Goal: Task Accomplishment & Management: Use online tool/utility

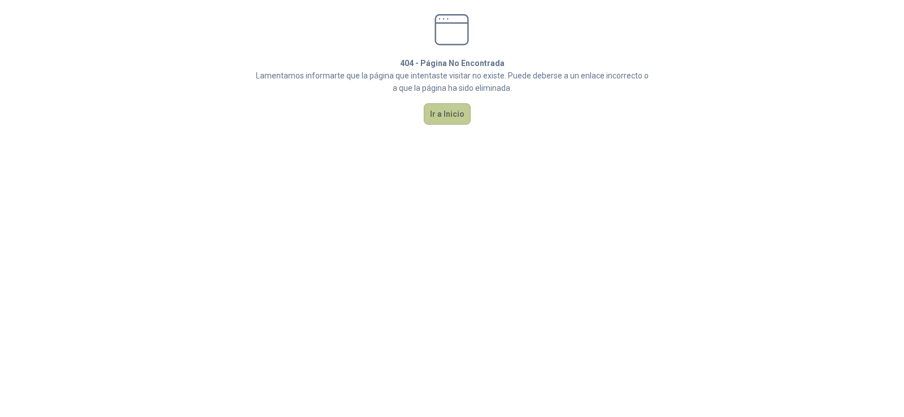
click at [455, 123] on button "Ir a Inicio" at bounding box center [447, 113] width 47 height 21
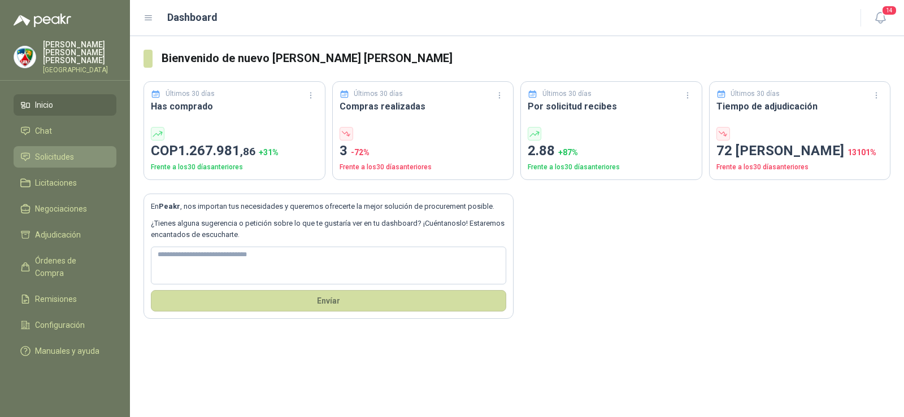
click at [73, 151] on span "Solicitudes" at bounding box center [54, 157] width 39 height 12
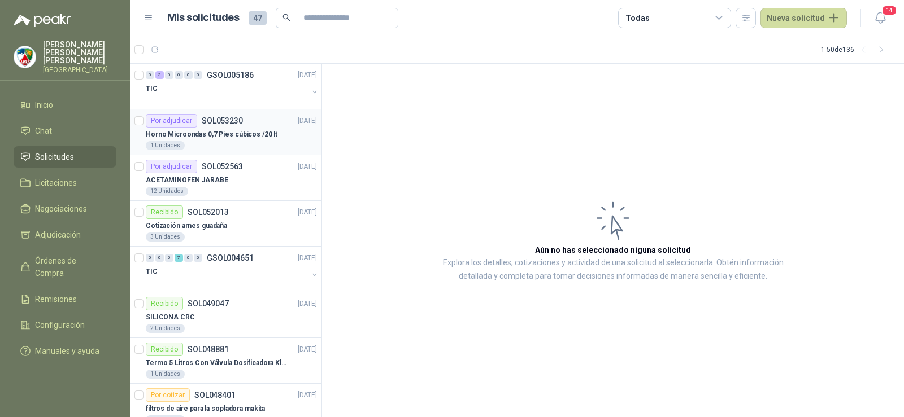
click at [240, 138] on p "Horno Microondas 0,7 Pies cúbicos /20 lt" at bounding box center [212, 134] width 132 height 11
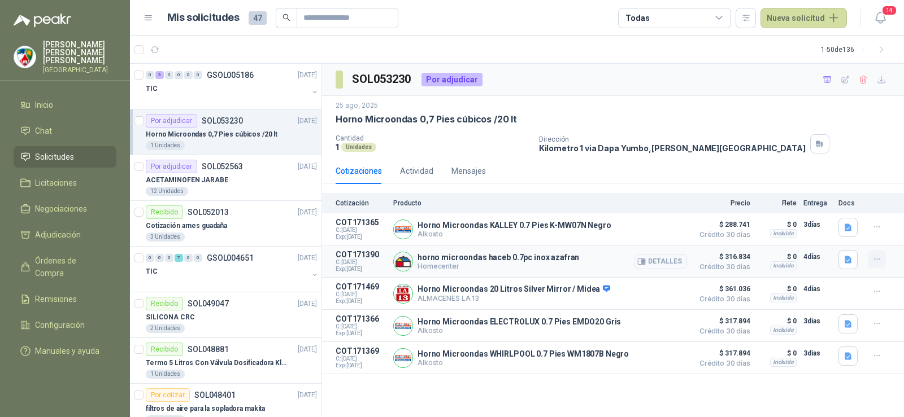
click at [874, 260] on icon "button" at bounding box center [876, 259] width 5 height 1
click at [849, 216] on button "Añadir" at bounding box center [854, 215] width 90 height 18
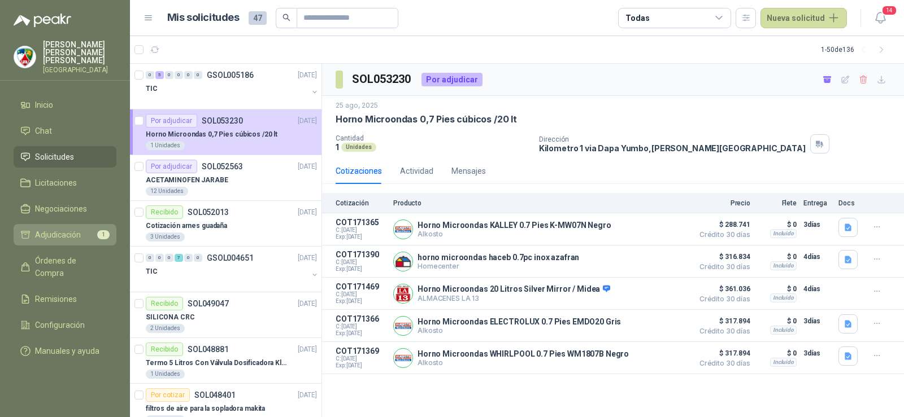
click at [41, 232] on span "Adjudicación" at bounding box center [58, 235] width 46 height 12
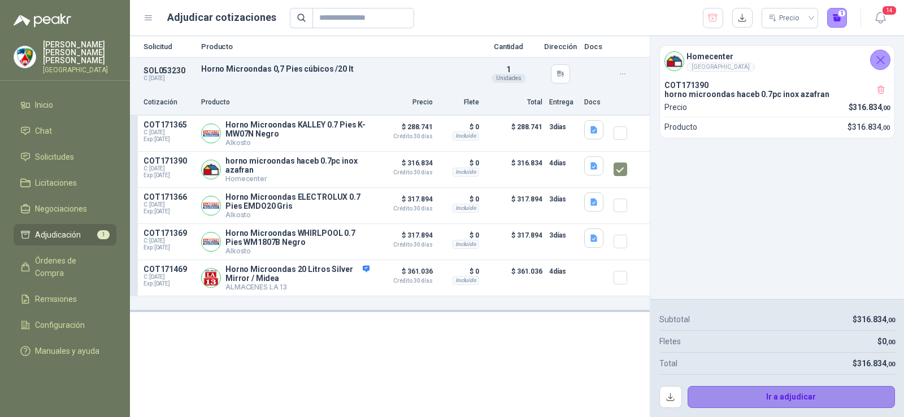
click at [781, 396] on button "Ir a adjudicar" at bounding box center [792, 397] width 208 height 23
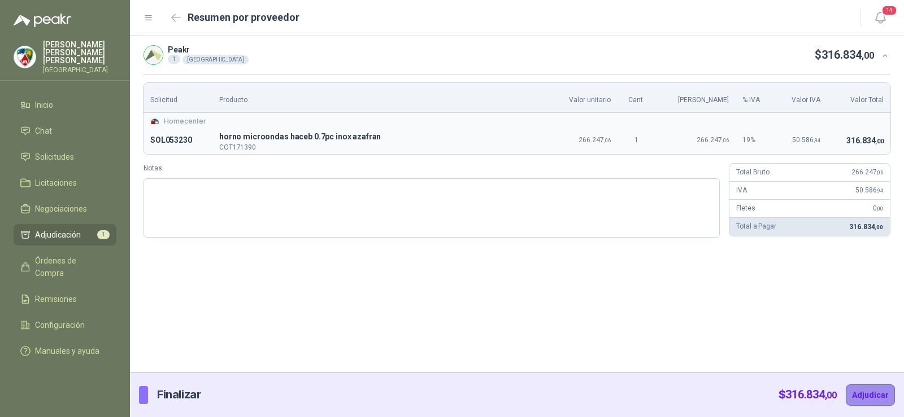
click at [860, 391] on button "Adjudicar" at bounding box center [870, 395] width 49 height 21
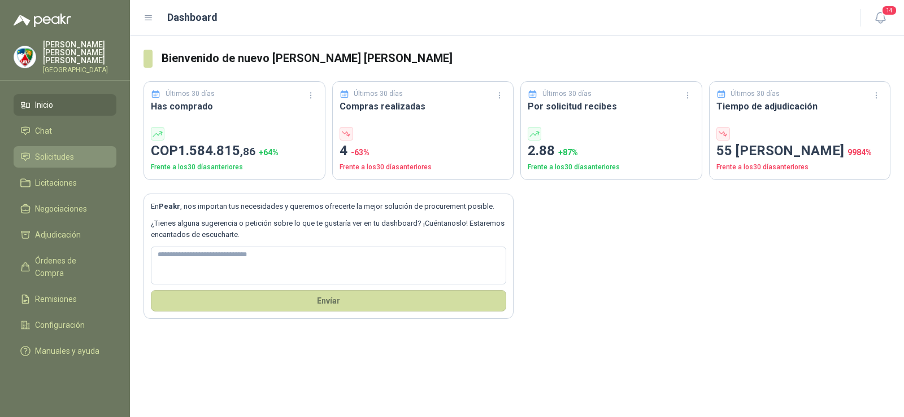
click at [66, 151] on span "Solicitudes" at bounding box center [54, 157] width 39 height 12
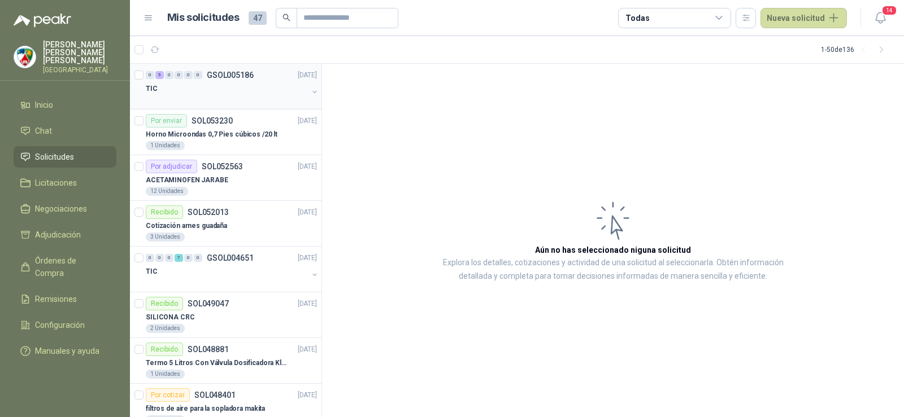
click at [234, 104] on div at bounding box center [227, 99] width 162 height 9
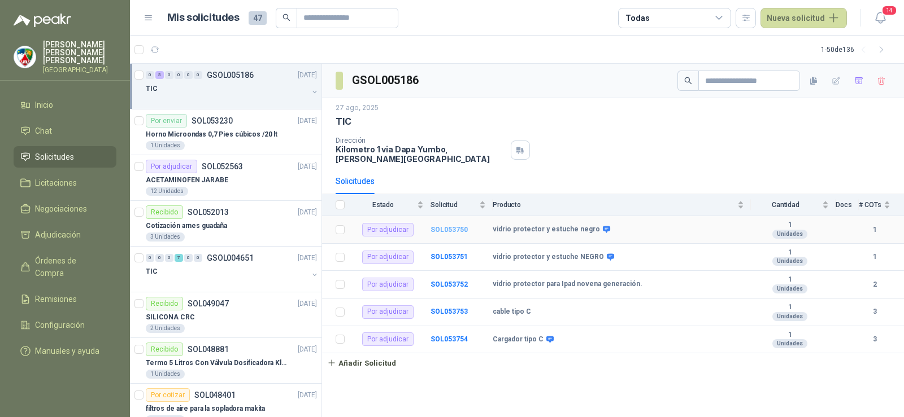
click at [456, 226] on b "SOL053750" at bounding box center [448, 230] width 37 height 8
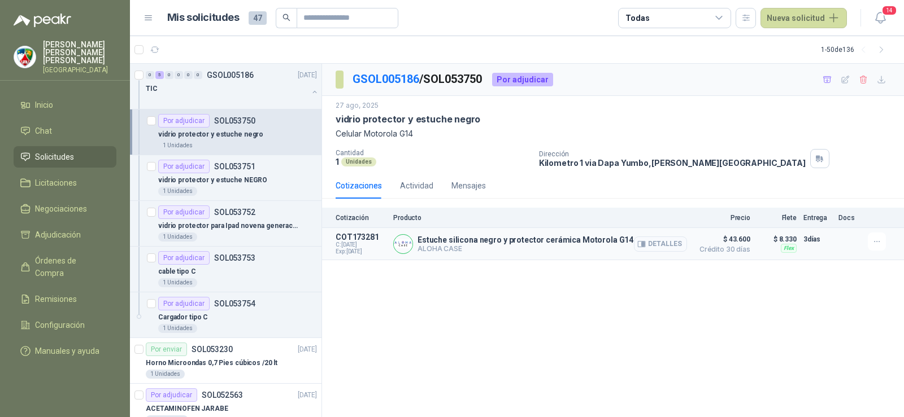
click at [667, 247] on button "Detalles" at bounding box center [660, 244] width 53 height 15
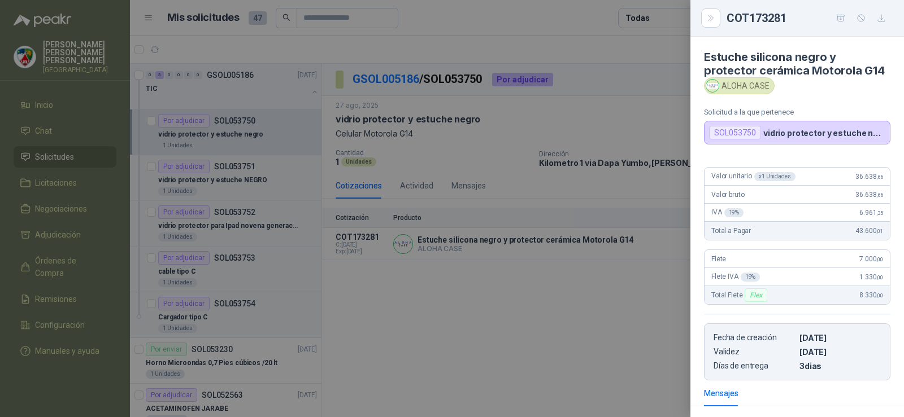
click at [612, 293] on div at bounding box center [452, 208] width 904 height 417
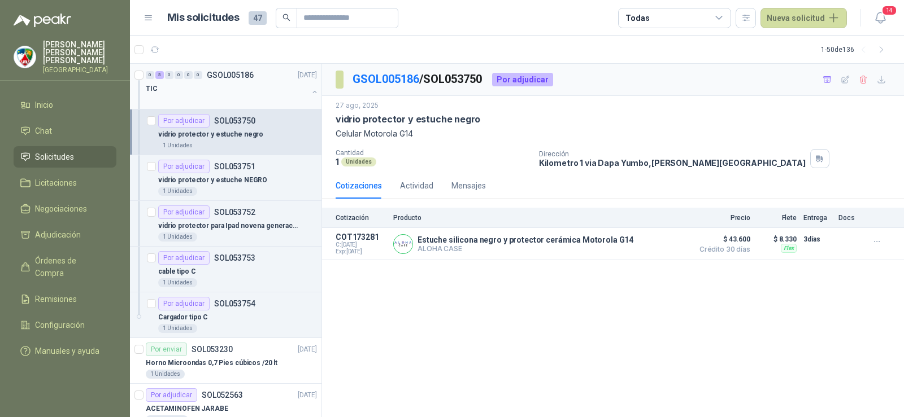
click at [206, 72] on div "0 5 0 0 0 0 GSOL005186" at bounding box center [200, 75] width 108 height 8
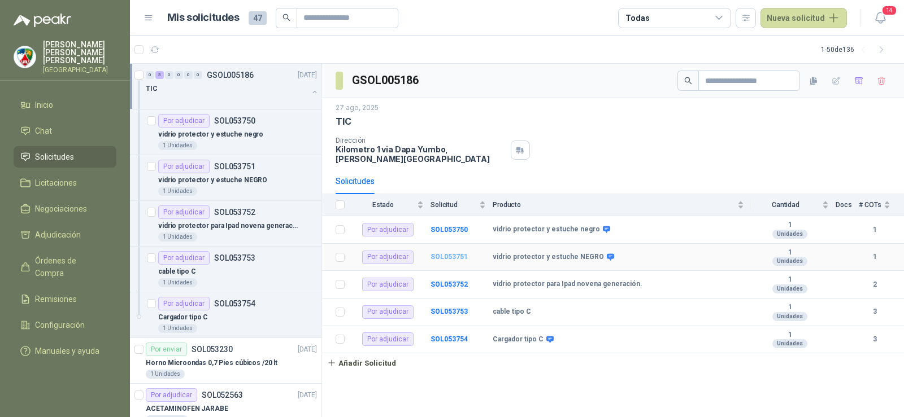
click at [447, 253] on b "SOL053751" at bounding box center [448, 257] width 37 height 8
click at [460, 281] on b "SOL053752" at bounding box center [448, 285] width 37 height 8
click at [477, 311] on td "SOL053753" at bounding box center [461, 313] width 62 height 28
click at [460, 308] on b "SOL053753" at bounding box center [448, 312] width 37 height 8
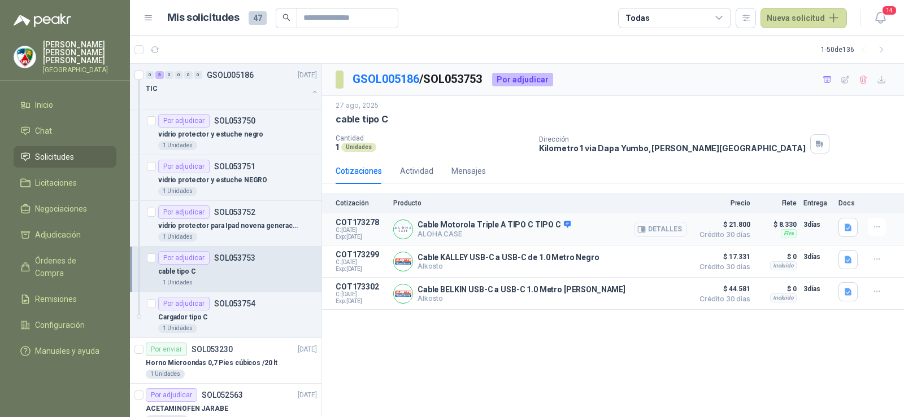
click at [655, 229] on button "Detalles" at bounding box center [660, 229] width 53 height 15
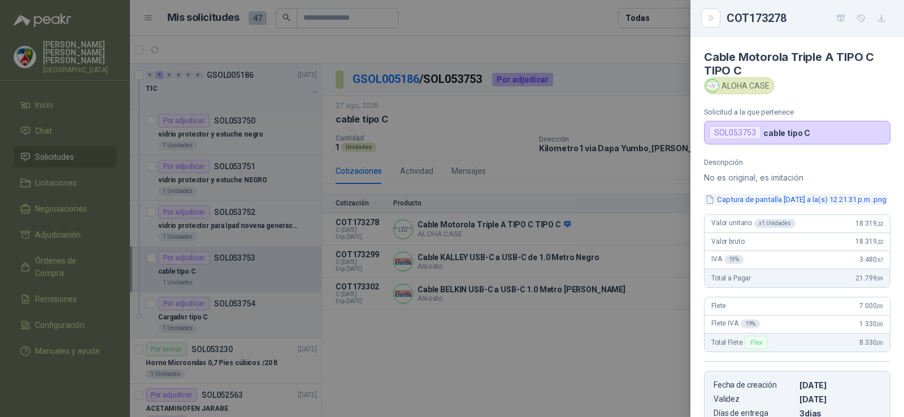
click at [819, 194] on button "Captura de pantalla [DATE] a la(s) 12.21.31 p.m..png" at bounding box center [796, 200] width 184 height 12
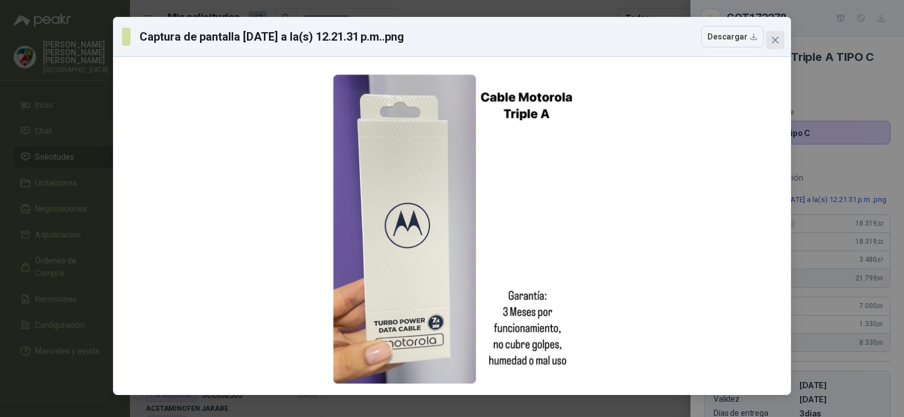
click at [780, 38] on span "Close" at bounding box center [775, 40] width 18 height 9
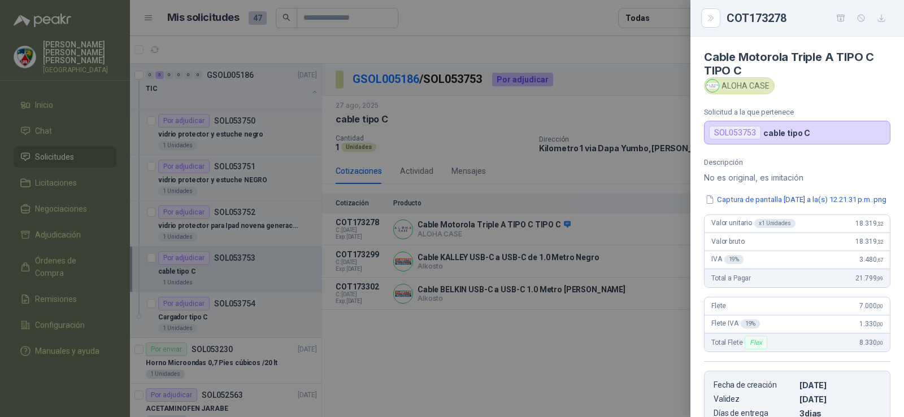
click at [458, 345] on div at bounding box center [452, 208] width 904 height 417
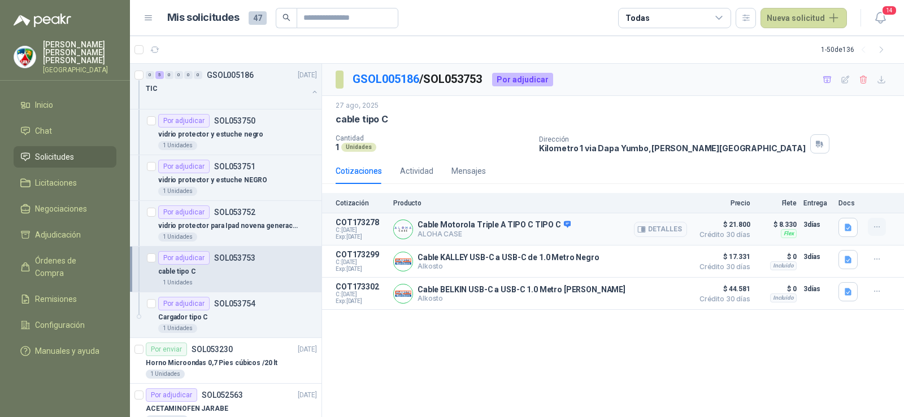
click at [881, 223] on icon "button" at bounding box center [877, 228] width 10 height 10
click at [867, 183] on button "Añadir" at bounding box center [854, 182] width 90 height 18
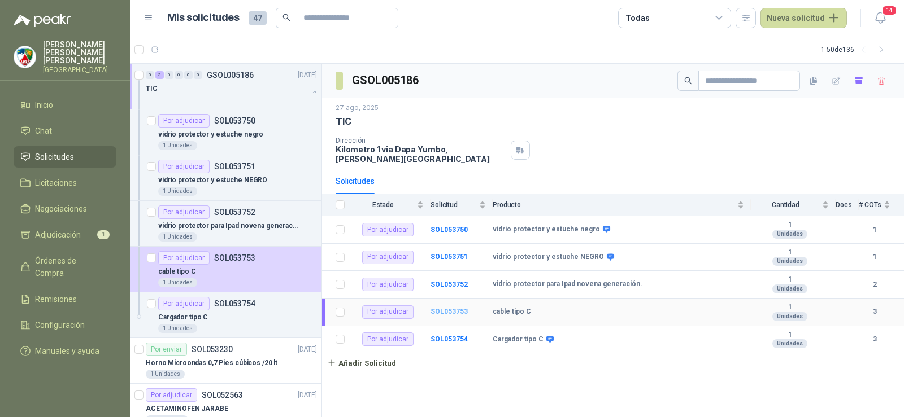
click at [448, 308] on b "SOL053753" at bounding box center [448, 312] width 37 height 8
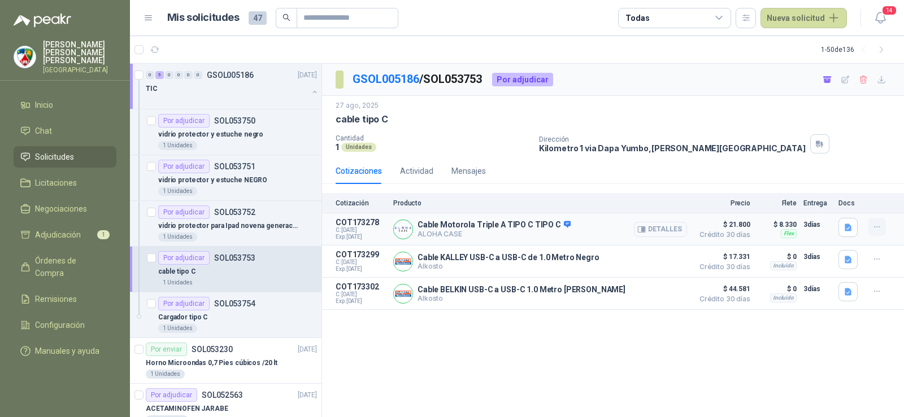
click at [880, 229] on icon "button" at bounding box center [877, 228] width 10 height 10
click at [582, 223] on div "Cable Motorola Triple A TIPO C TIPO C ALOHA CASE Detalles" at bounding box center [540, 229] width 294 height 23
click at [240, 311] on div "Cargador tipo C" at bounding box center [237, 318] width 159 height 14
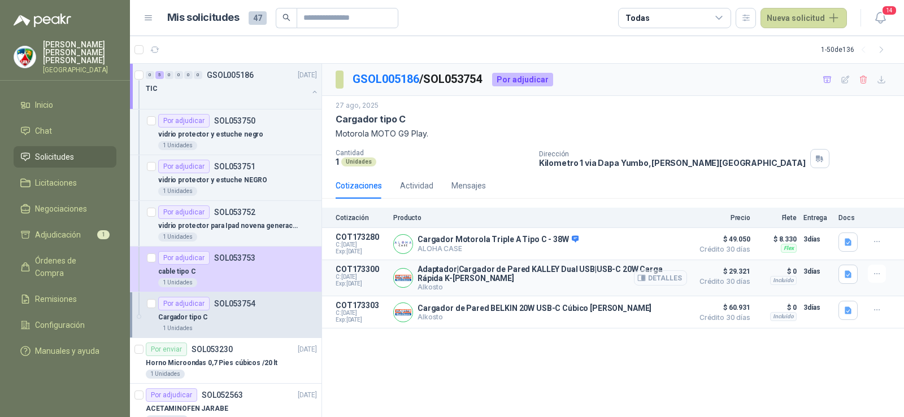
click at [671, 285] on button "Detalles" at bounding box center [660, 278] width 53 height 15
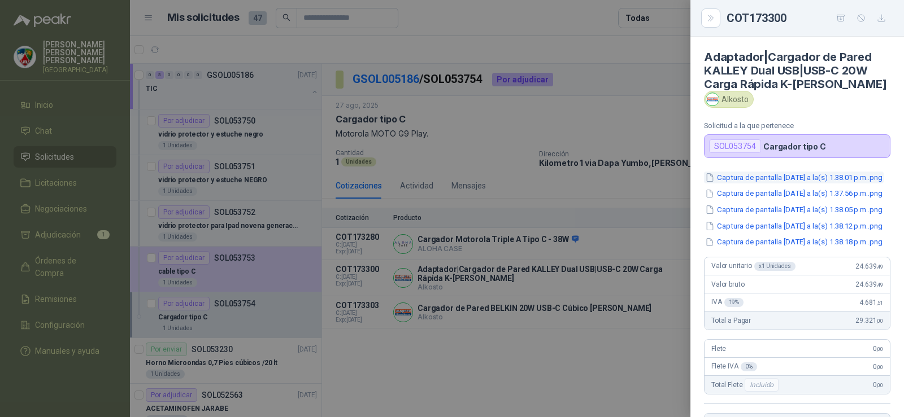
click at [775, 179] on button "Captura de pantalla [DATE] a la(s) 1.38.01 p.m..png" at bounding box center [794, 178] width 180 height 12
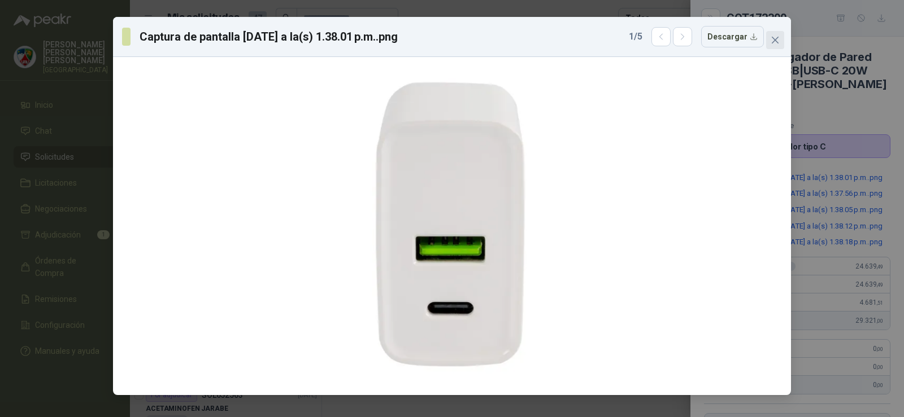
click at [776, 47] on button "Close" at bounding box center [775, 40] width 18 height 18
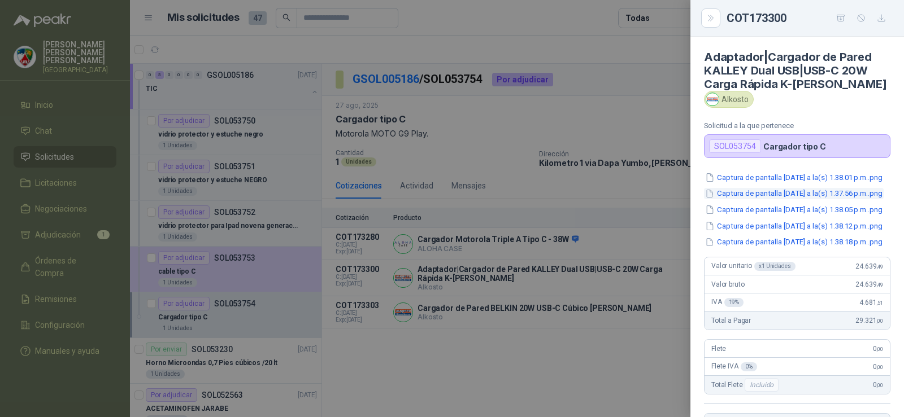
click at [776, 200] on button "Captura de pantalla [DATE] a la(s) 1.37.56 p.m..png" at bounding box center [794, 194] width 180 height 12
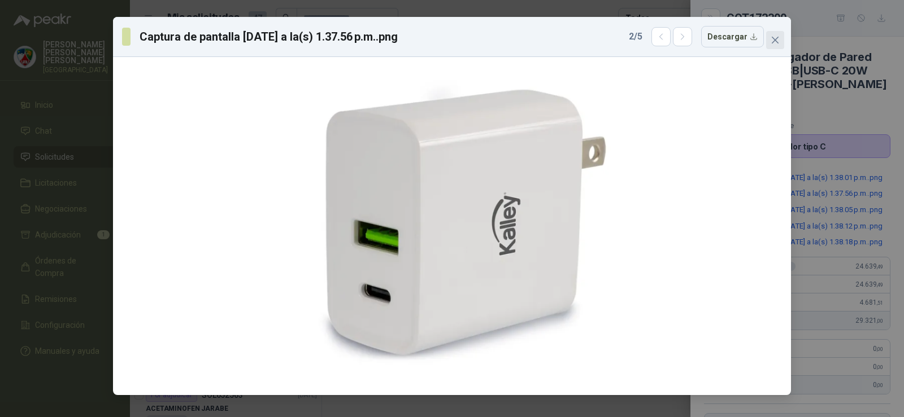
click at [776, 36] on icon "close" at bounding box center [775, 40] width 9 height 9
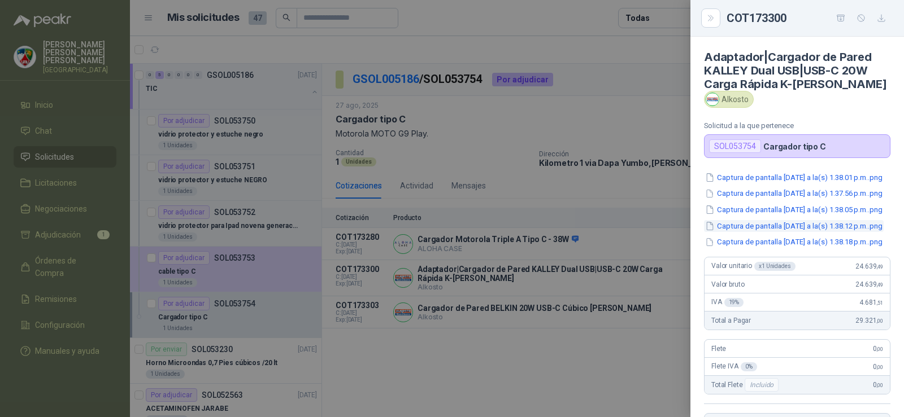
click at [810, 232] on button "Captura de pantalla [DATE] a la(s) 1.38.12 p.m..png" at bounding box center [794, 226] width 180 height 12
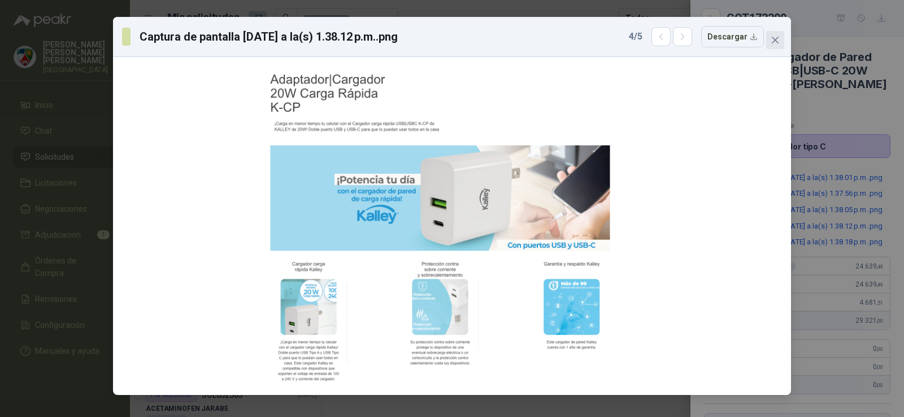
click at [777, 34] on button "Close" at bounding box center [775, 40] width 18 height 18
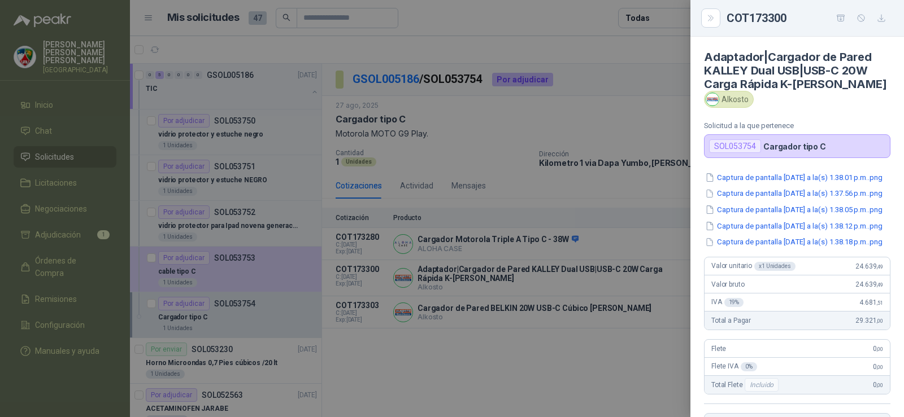
click at [656, 92] on div at bounding box center [452, 208] width 904 height 417
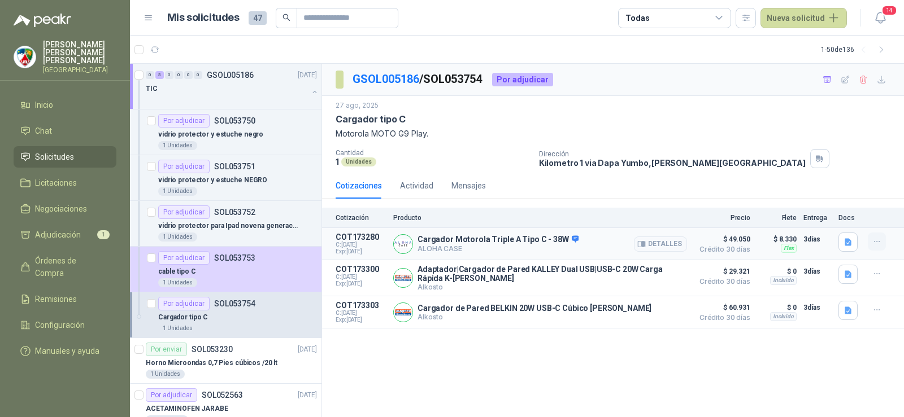
click at [882, 239] on button "button" at bounding box center [877, 242] width 18 height 18
click at [847, 201] on button "Añadir" at bounding box center [854, 197] width 90 height 18
click at [240, 221] on p "vidrio protector para Ipad novena generación." at bounding box center [228, 226] width 141 height 11
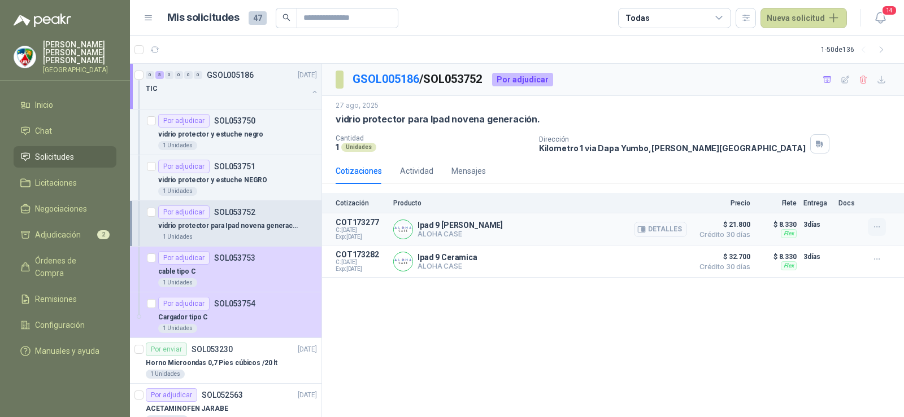
click at [871, 225] on button "button" at bounding box center [877, 227] width 18 height 18
click at [836, 182] on button "Añadir" at bounding box center [854, 182] width 90 height 18
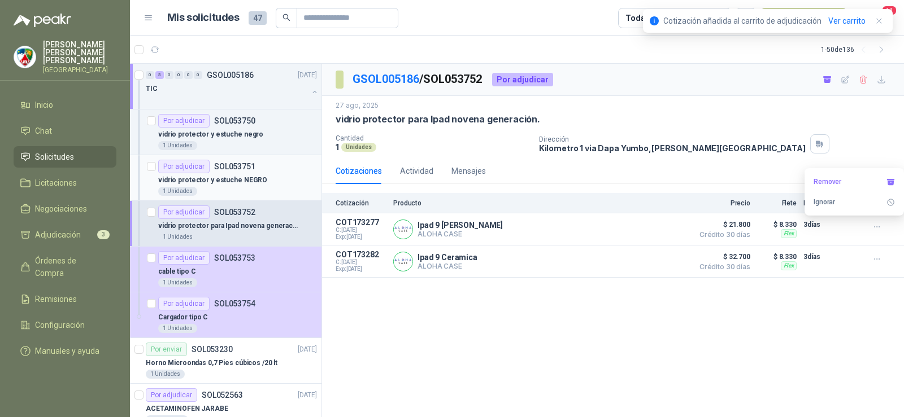
click at [251, 179] on p "vidrio protector y estuche NEGRO" at bounding box center [212, 180] width 109 height 11
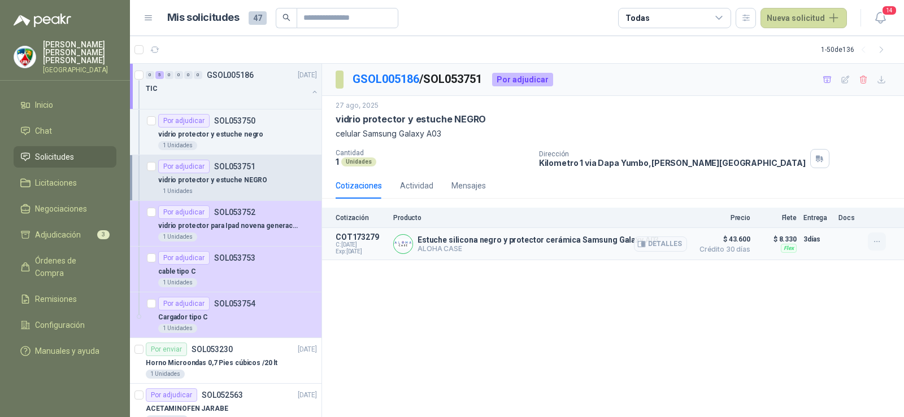
click at [871, 242] on button "button" at bounding box center [877, 242] width 18 height 18
click at [837, 197] on button "Añadir" at bounding box center [854, 197] width 90 height 18
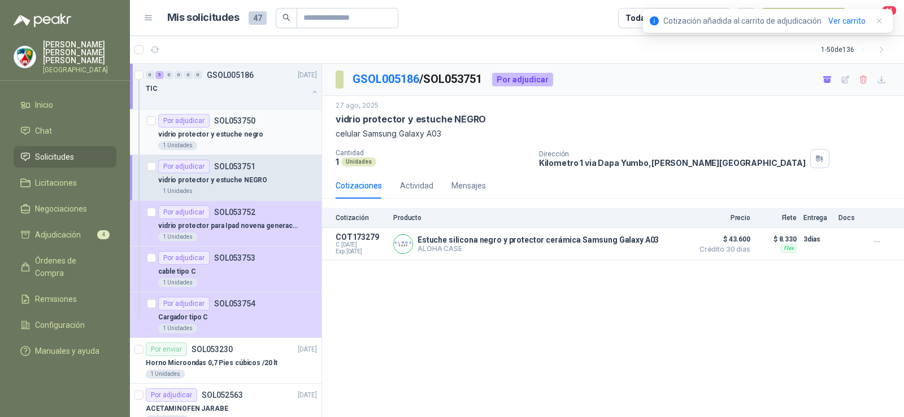
click at [259, 135] on div "vidrio protector y estuche negro" at bounding box center [237, 135] width 159 height 14
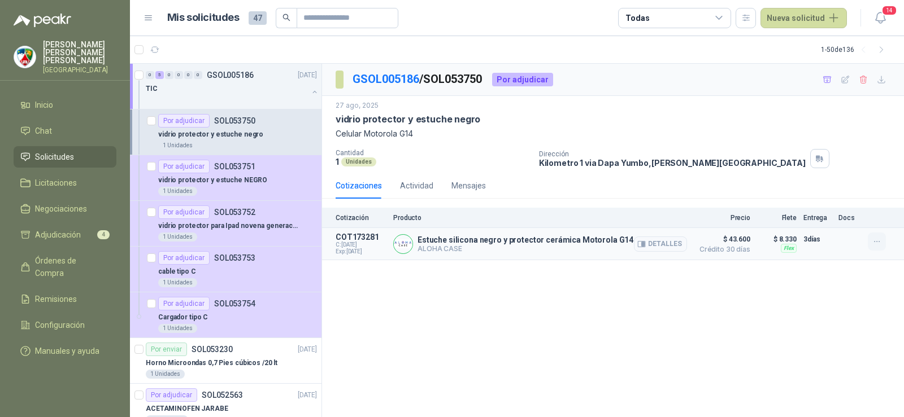
click at [882, 243] on button "button" at bounding box center [877, 242] width 18 height 18
drag, startPoint x: 846, startPoint y: 197, endPoint x: 835, endPoint y: 198, distance: 10.9
click at [845, 197] on button "Añadir" at bounding box center [854, 197] width 90 height 18
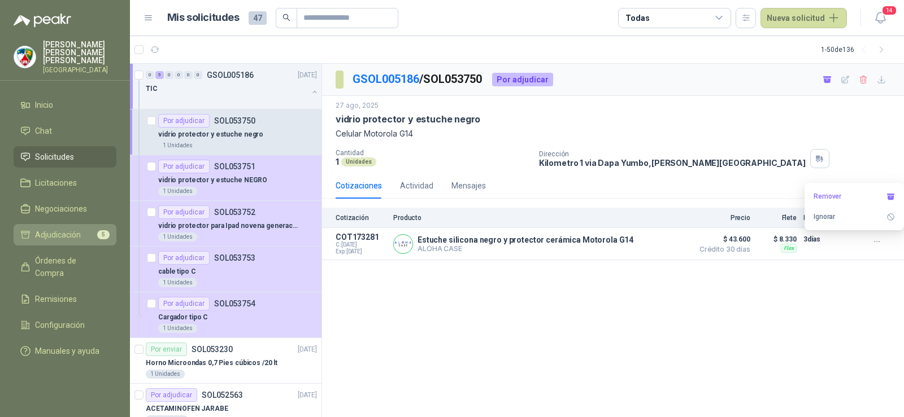
click at [43, 229] on span "Adjudicación" at bounding box center [58, 235] width 46 height 12
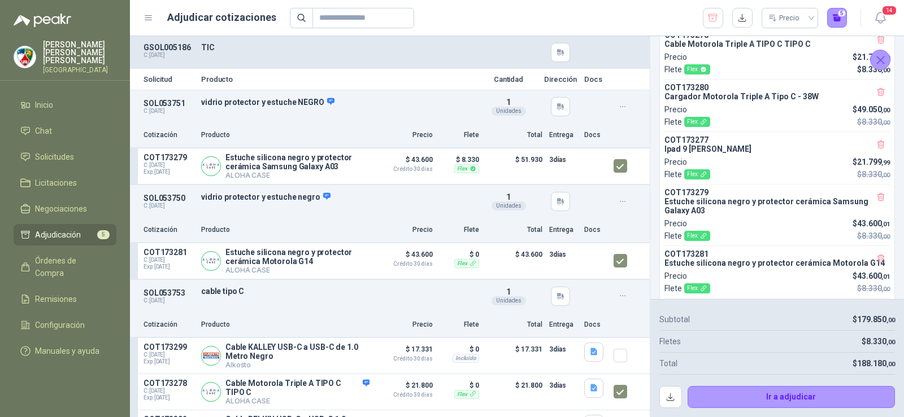
scroll to position [98, 0]
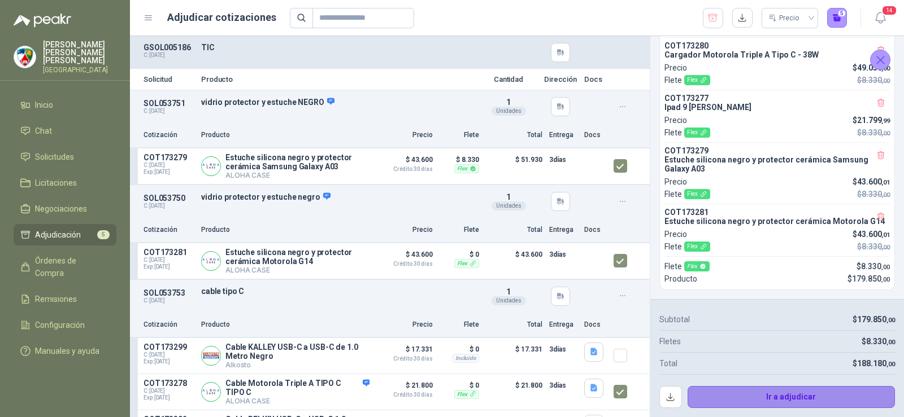
click at [771, 403] on button "Ir a adjudicar" at bounding box center [792, 397] width 208 height 23
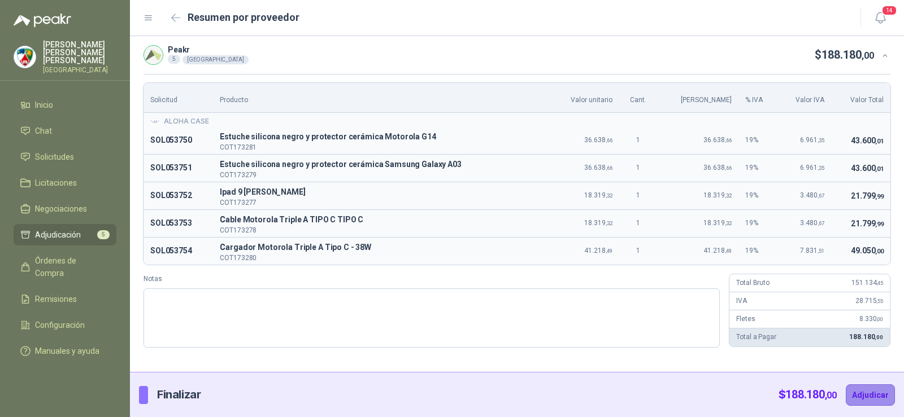
click at [875, 395] on button "Adjudicar" at bounding box center [870, 395] width 49 height 21
